Goal: Information Seeking & Learning: Learn about a topic

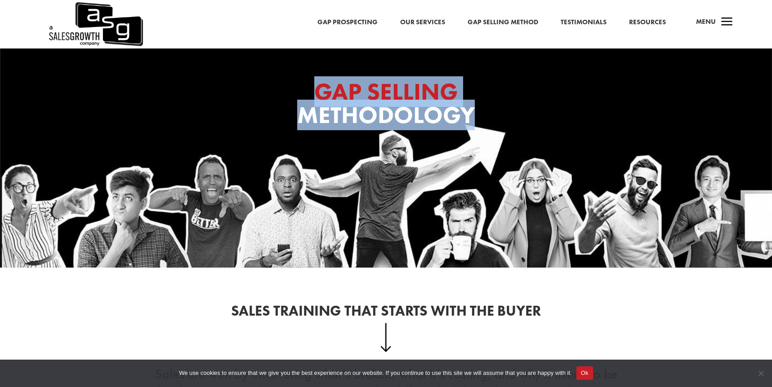
drag, startPoint x: 311, startPoint y: 84, endPoint x: 471, endPoint y: 133, distance: 166.9
click at [471, 133] on div "GAP SELLING Methodology" at bounding box center [386, 106] width 360 height 76
drag, startPoint x: 472, startPoint y: 121, endPoint x: 269, endPoint y: 80, distance: 207.3
click at [269, 80] on h1 "GAP SELLING Methodology" at bounding box center [386, 106] width 360 height 52
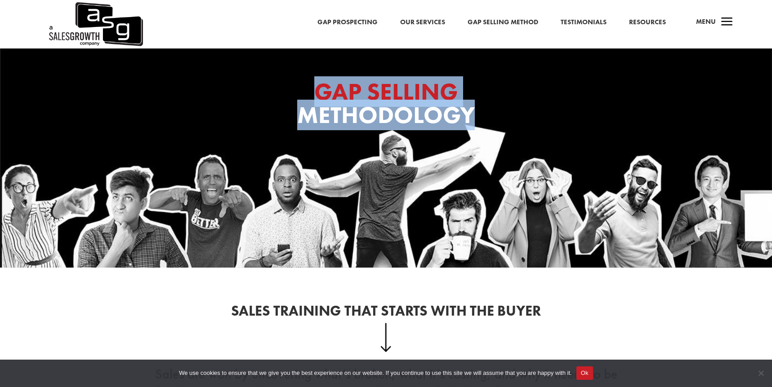
click at [269, 80] on h1 "GAP SELLING Methodology" at bounding box center [386, 106] width 360 height 52
drag, startPoint x: 408, startPoint y: 97, endPoint x: 517, endPoint y: 121, distance: 111.9
click at [517, 121] on h1 "GAP SELLING Methodology" at bounding box center [386, 106] width 360 height 52
drag, startPoint x: 294, startPoint y: 85, endPoint x: 479, endPoint y: 126, distance: 190.1
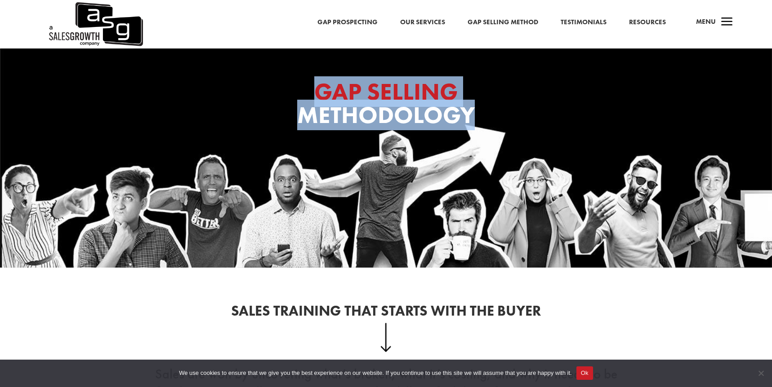
click at [478, 126] on h1 "GAP SELLING Methodology" at bounding box center [386, 106] width 360 height 52
click at [479, 126] on h1 "GAP SELLING Methodology" at bounding box center [386, 106] width 360 height 52
drag, startPoint x: 480, startPoint y: 124, endPoint x: 286, endPoint y: 82, distance: 198.2
click at [286, 82] on h1 "GAP SELLING Methodology" at bounding box center [386, 106] width 360 height 52
drag, startPoint x: 286, startPoint y: 82, endPoint x: 498, endPoint y: 113, distance: 214.4
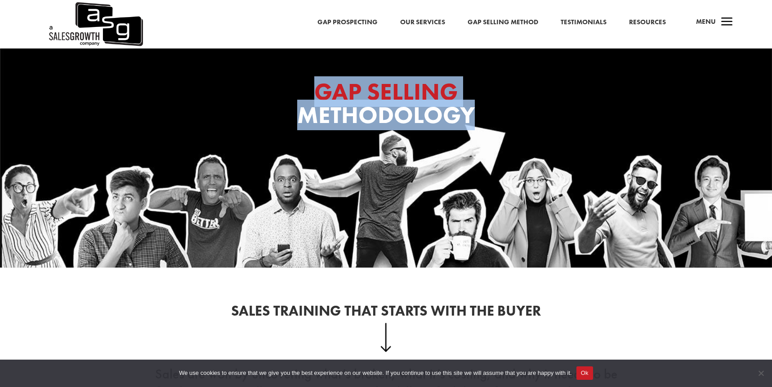
click at [498, 113] on h1 "GAP SELLING Methodology" at bounding box center [386, 106] width 360 height 52
drag, startPoint x: 498, startPoint y: 113, endPoint x: 313, endPoint y: 92, distance: 186.4
click at [313, 92] on h1 "GAP SELLING Methodology" at bounding box center [386, 106] width 360 height 52
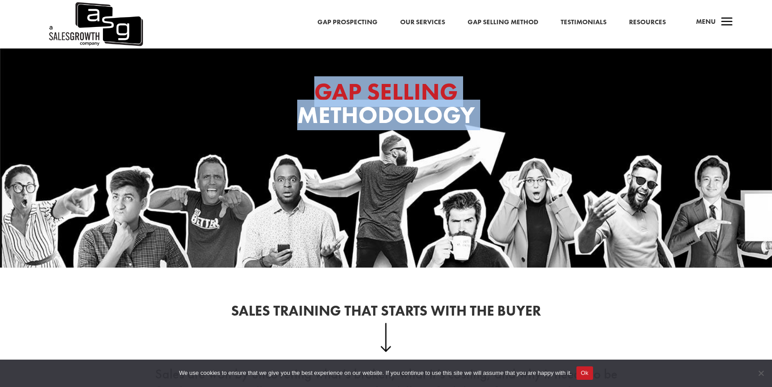
drag, startPoint x: 366, startPoint y: 94, endPoint x: 493, endPoint y: 107, distance: 127.0
click at [493, 107] on h1 "GAP SELLING Methodology" at bounding box center [386, 106] width 360 height 52
drag, startPoint x: 492, startPoint y: 107, endPoint x: 298, endPoint y: 81, distance: 195.9
click at [298, 81] on h1 "GAP SELLING Methodology" at bounding box center [386, 106] width 360 height 52
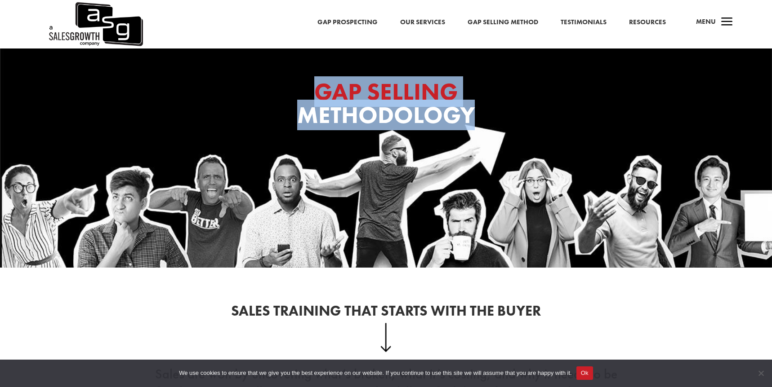
click at [298, 81] on h1 "GAP SELLING Methodology" at bounding box center [386, 106] width 360 height 52
drag, startPoint x: 327, startPoint y: 85, endPoint x: 505, endPoint y: 123, distance: 181.4
click at [505, 123] on h1 "GAP SELLING Methodology" at bounding box center [386, 106] width 360 height 52
drag, startPoint x: 505, startPoint y: 123, endPoint x: 313, endPoint y: 86, distance: 195.4
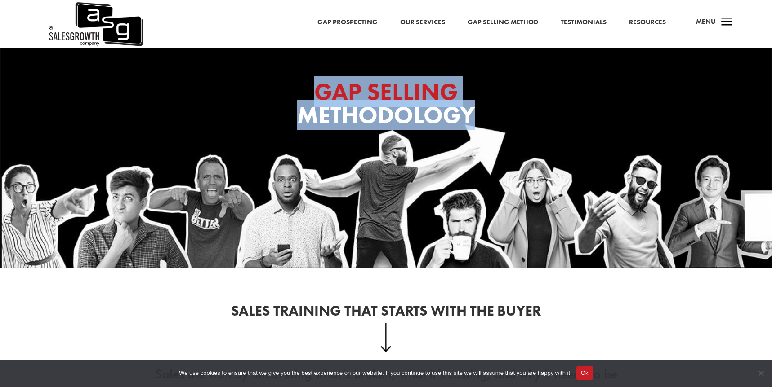
click at [313, 86] on h1 "GAP SELLING Methodology" at bounding box center [386, 106] width 360 height 52
click at [312, 86] on h1 "GAP SELLING Methodology" at bounding box center [386, 106] width 360 height 52
drag, startPoint x: 312, startPoint y: 86, endPoint x: 514, endPoint y: 121, distance: 205.3
click at [514, 121] on h1 "GAP SELLING Methodology" at bounding box center [386, 106] width 360 height 52
